Goal: Information Seeking & Learning: Learn about a topic

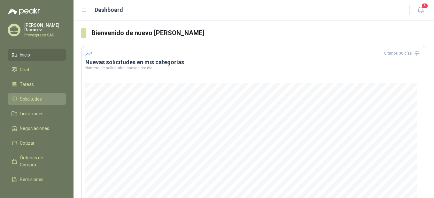
click at [30, 97] on span "Solicitudes" at bounding box center [31, 98] width 22 height 7
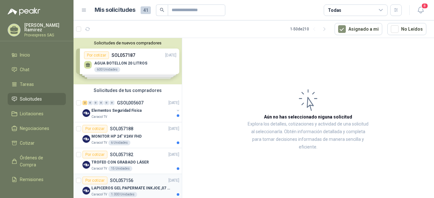
click at [92, 180] on div "Por cotizar" at bounding box center [94, 181] width 25 height 8
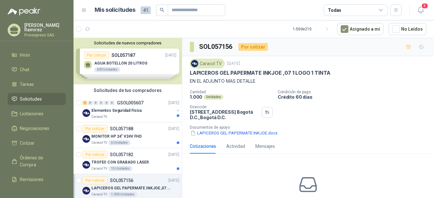
scroll to position [142, 0]
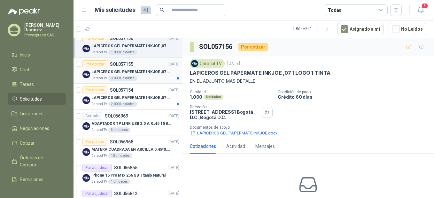
click at [92, 64] on div "Por cotizar" at bounding box center [94, 64] width 25 height 8
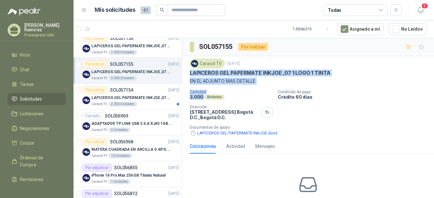
drag, startPoint x: 189, startPoint y: 72, endPoint x: 209, endPoint y: 97, distance: 32.1
click at [209, 97] on div "Caracol TV [DATE] LAPICEROS GEL PAPERMATE INKJOE ,07 1 LOGO 1 TINTA EN EL ADJUN…" at bounding box center [308, 97] width 252 height 83
drag, startPoint x: 209, startPoint y: 97, endPoint x: 207, endPoint y: 80, distance: 18.0
copy div "LAPICEROS GEL PAPERMATE INKJOE ,07 1 LOGO 1 TINTA EN EL ADJUNTO MAS DETALLE Can…"
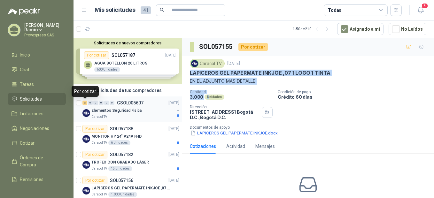
click at [87, 103] on div "2" at bounding box center [84, 103] width 5 height 4
click at [99, 110] on p "Elementos Seguridad Fisica" at bounding box center [116, 111] width 50 height 6
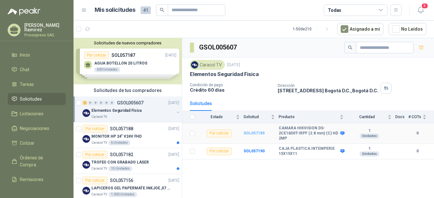
click at [250, 133] on b "SOL057189" at bounding box center [253, 133] width 21 height 4
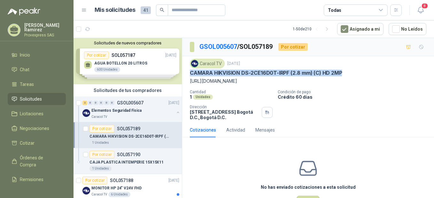
drag, startPoint x: 189, startPoint y: 71, endPoint x: 355, endPoint y: 72, distance: 166.1
click at [355, 72] on div "Caracol TV [DATE] CAMARA HIKVISION DS-2CE16D0T-IRPF (2.8 mm) (C) HD 2MP [URL][D…" at bounding box center [308, 89] width 252 height 66
drag, startPoint x: 355, startPoint y: 72, endPoint x: 341, endPoint y: 72, distance: 13.7
copy p "CAMARA HIKVISION DS-2CE16D0T-IRPF (2.8 mm) (C) HD 2MP"
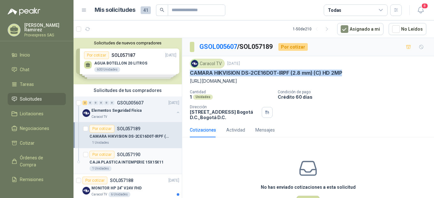
click at [96, 151] on div "Por cotizar" at bounding box center [101, 155] width 25 height 8
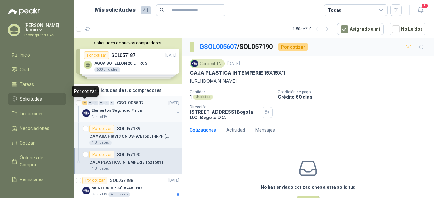
click at [84, 103] on div "2" at bounding box center [84, 103] width 5 height 4
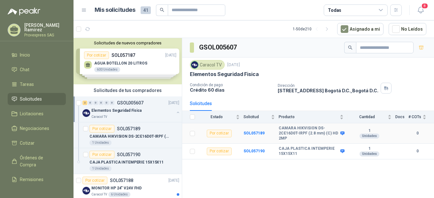
click at [252, 131] on td "SOL057189" at bounding box center [260, 133] width 35 height 20
click at [252, 132] on b "SOL057189" at bounding box center [253, 133] width 21 height 4
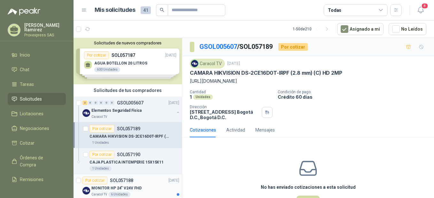
click at [93, 179] on div "Por cotizar" at bounding box center [94, 181] width 25 height 8
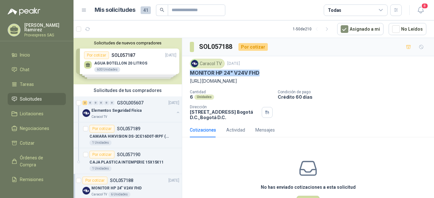
drag, startPoint x: 268, startPoint y: 70, endPoint x: 188, endPoint y: 74, distance: 79.9
click at [188, 74] on div "Caracol TV [DATE] MONITOR HP 24" V24V FHD [URL][DOMAIN_NAME] Cantidad 6 Unidade…" at bounding box center [308, 89] width 252 height 66
drag, startPoint x: 188, startPoint y: 74, endPoint x: 194, endPoint y: 74, distance: 5.4
copy p "MONITOR HP 24" V24V FHD"
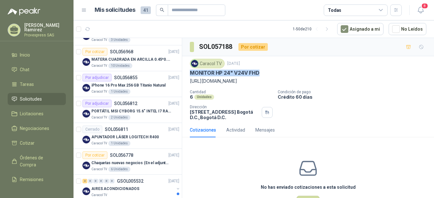
scroll to position [142, 0]
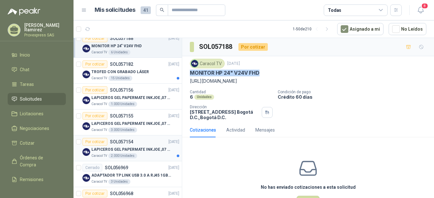
click at [90, 143] on div "Por cotizar" at bounding box center [94, 142] width 25 height 8
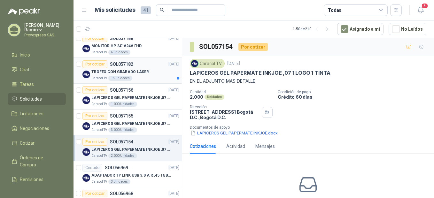
click at [93, 63] on div "Por cotizar" at bounding box center [94, 64] width 25 height 8
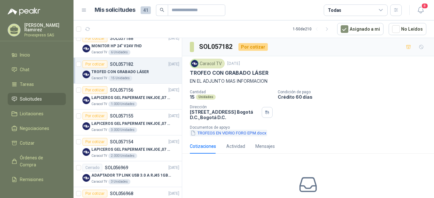
click at [205, 133] on button "TROFEOS EN VIDRIO FORO EPM.docx" at bounding box center [228, 133] width 77 height 7
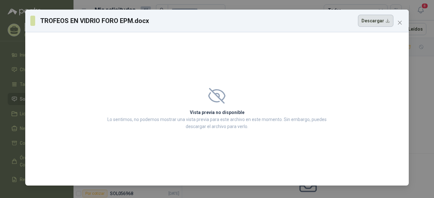
click at [375, 22] on button "Descargar" at bounding box center [375, 21] width 35 height 12
click at [399, 22] on icon "close" at bounding box center [400, 23] width 4 height 4
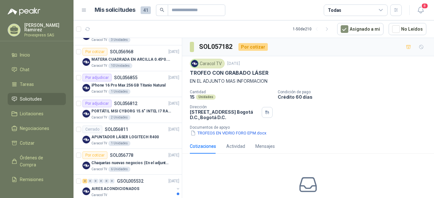
scroll to position [426, 0]
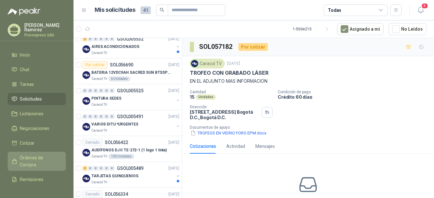
click at [25, 157] on span "Órdenes de Compra" at bounding box center [40, 161] width 40 height 14
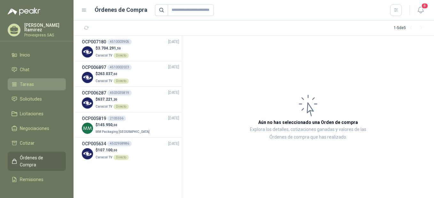
click at [27, 83] on span "Tareas" at bounding box center [27, 84] width 14 height 7
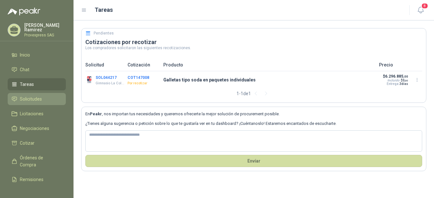
click at [23, 96] on span "Solicitudes" at bounding box center [31, 98] width 22 height 7
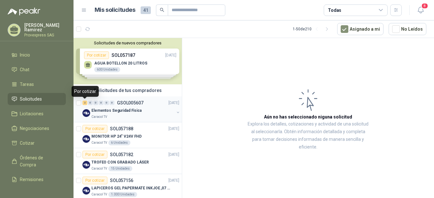
click at [85, 104] on div "2" at bounding box center [84, 103] width 5 height 4
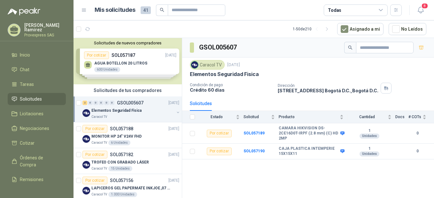
scroll to position [142, 0]
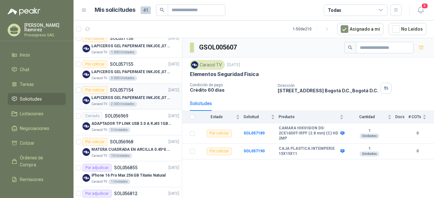
click at [93, 89] on div "Por cotizar" at bounding box center [94, 90] width 25 height 8
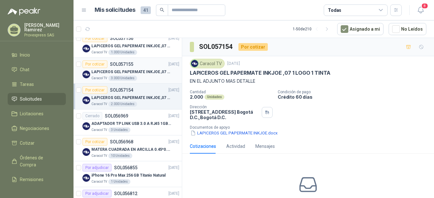
click at [95, 66] on div "Por cotizar" at bounding box center [94, 64] width 25 height 8
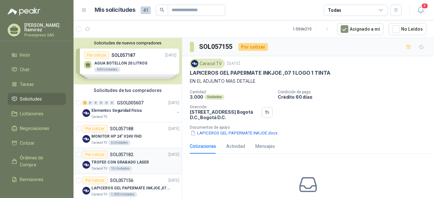
click at [93, 155] on div "Por cotizar" at bounding box center [94, 155] width 25 height 8
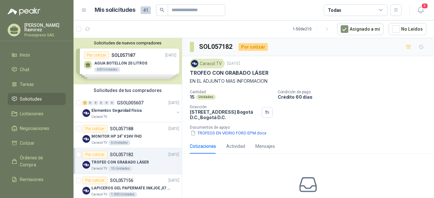
scroll to position [142, 0]
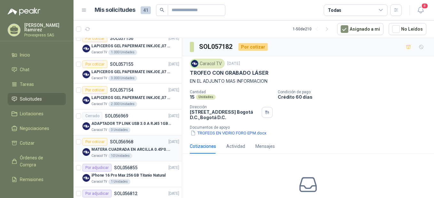
click at [93, 140] on div "Por cotizar" at bounding box center [94, 142] width 25 height 8
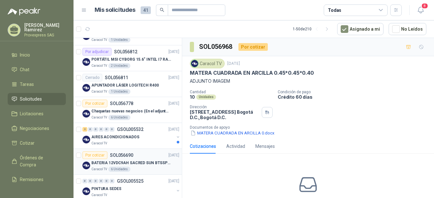
click at [100, 155] on div "Por cotizar" at bounding box center [94, 155] width 25 height 8
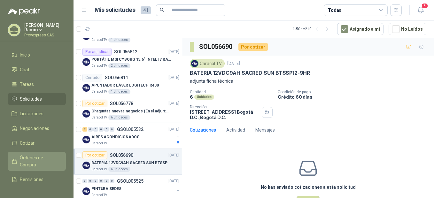
click at [32, 155] on span "Órdenes de Compra" at bounding box center [40, 161] width 40 height 14
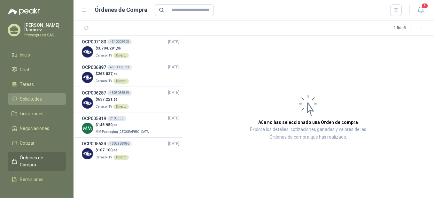
click at [28, 98] on span "Solicitudes" at bounding box center [31, 98] width 22 height 7
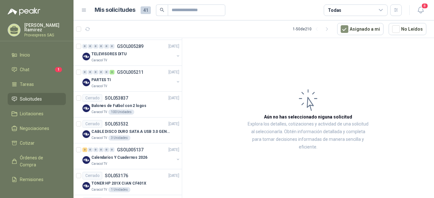
scroll to position [1135, 0]
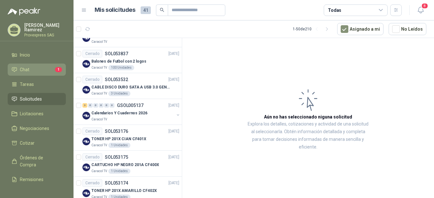
click at [34, 69] on li "Chat 1" at bounding box center [36, 69] width 50 height 7
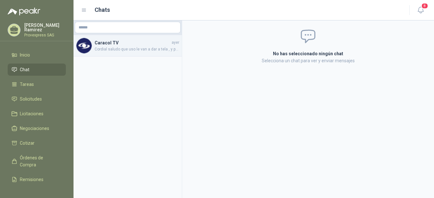
click at [117, 44] on h4 "Caracol TV" at bounding box center [133, 42] width 76 height 7
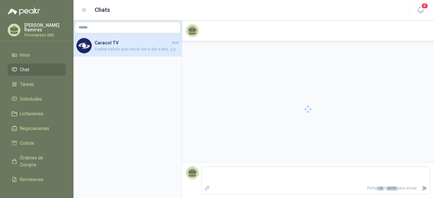
scroll to position [74, 0]
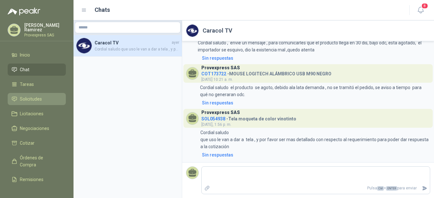
click at [21, 95] on span "Solicitudes" at bounding box center [31, 98] width 22 height 7
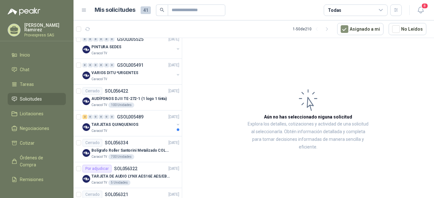
scroll to position [426, 0]
